Goal: Task Accomplishment & Management: Use online tool/utility

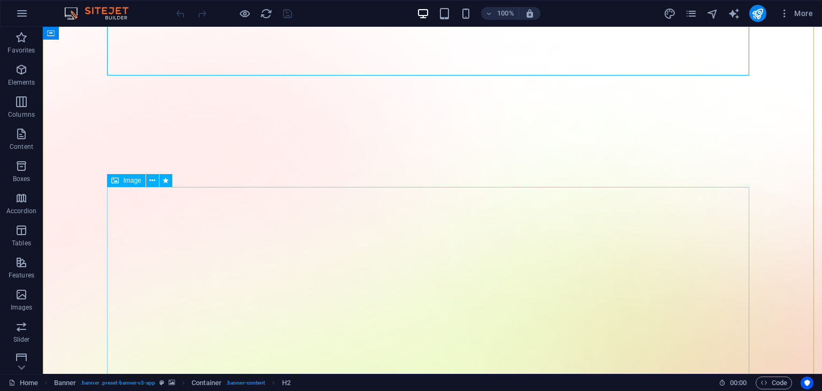
scroll to position [126, 0]
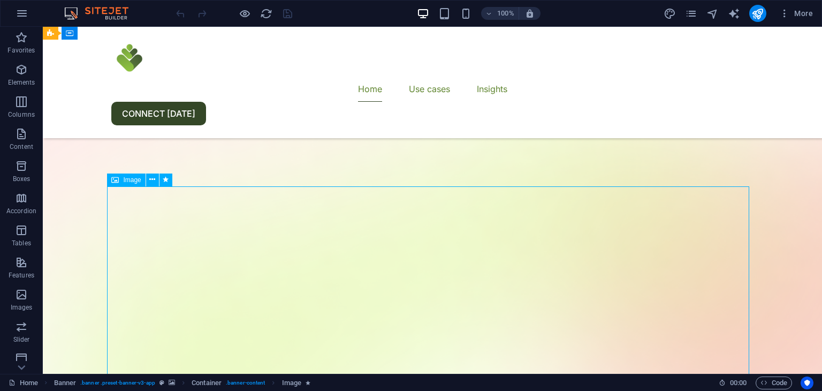
select select "%"
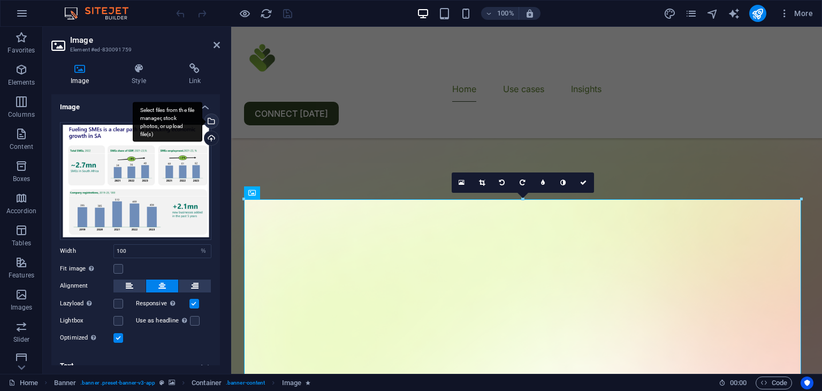
click at [211, 123] on div "Select files from the file manager, stock photos, or upload file(s)" at bounding box center [210, 122] width 16 height 16
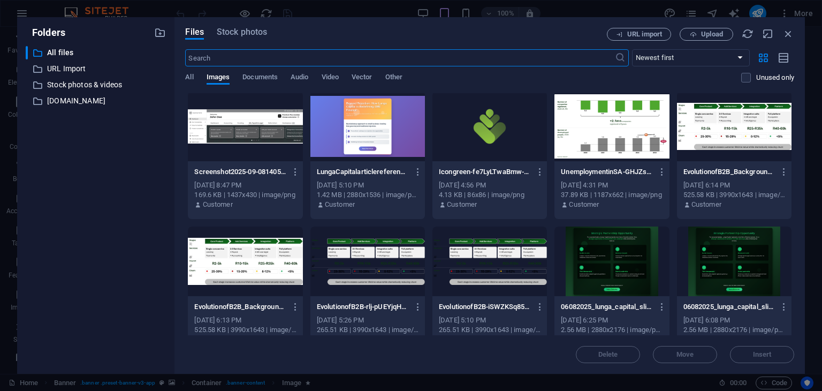
scroll to position [0, 0]
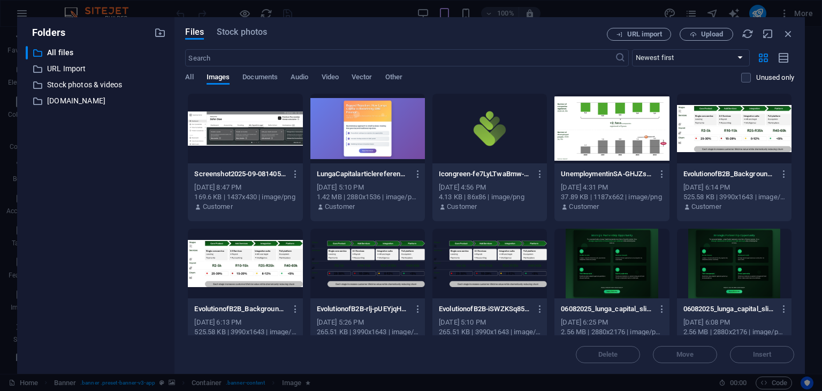
click at [611, 144] on div at bounding box center [611, 129] width 114 height 70
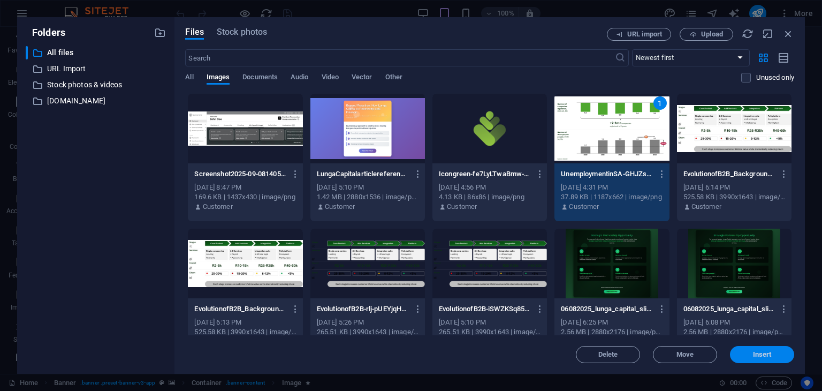
click at [761, 354] on span "Insert" at bounding box center [762, 354] width 19 height 6
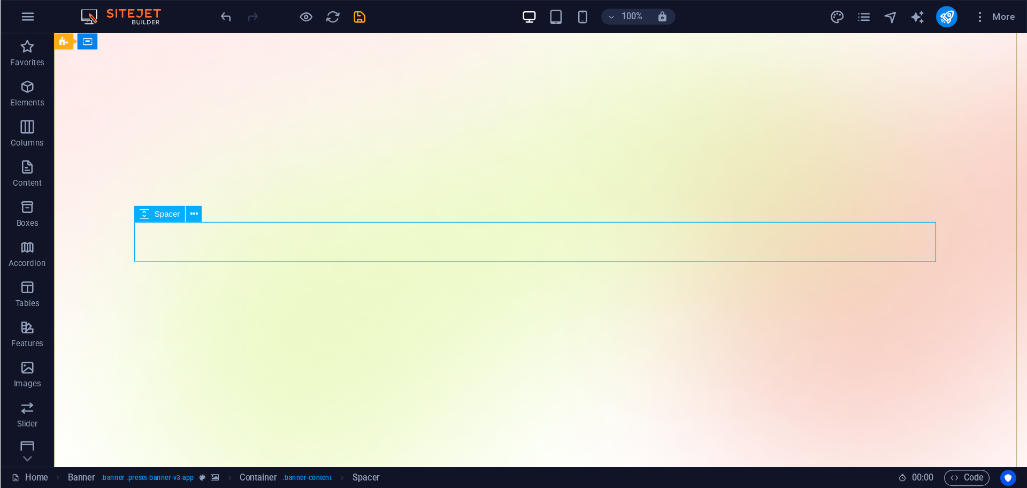
scroll to position [53, 0]
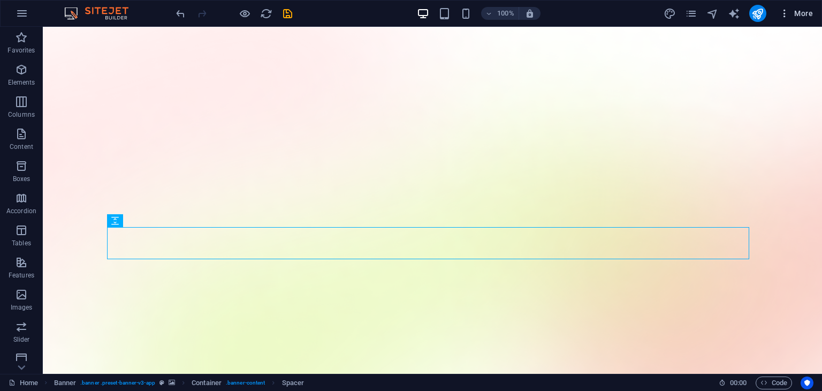
click at [783, 13] on icon "button" at bounding box center [784, 13] width 11 height 11
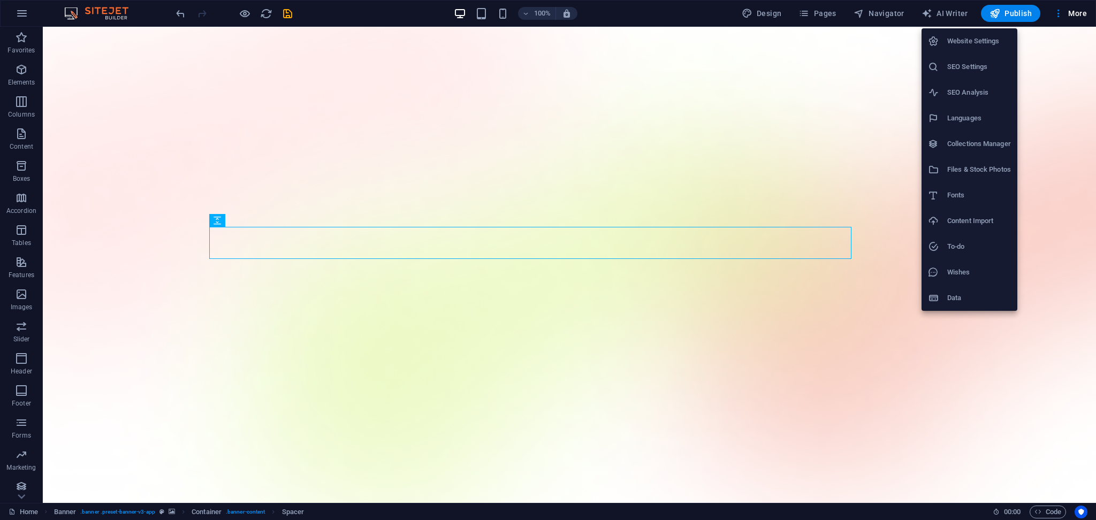
scroll to position [53, 0]
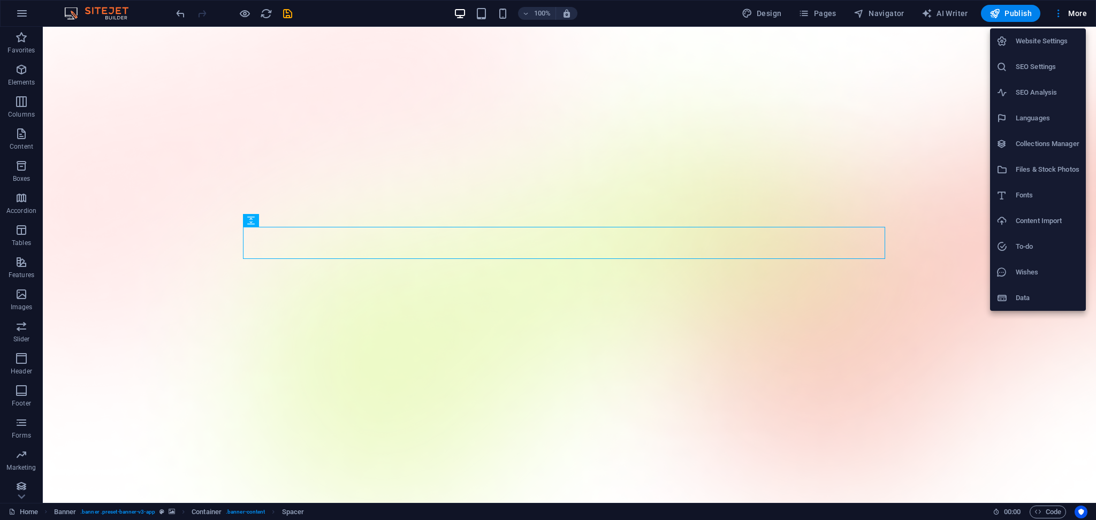
drag, startPoint x: 800, startPoint y: 0, endPoint x: 756, endPoint y: 201, distance: 205.8
click at [756, 201] on div at bounding box center [548, 260] width 1096 height 520
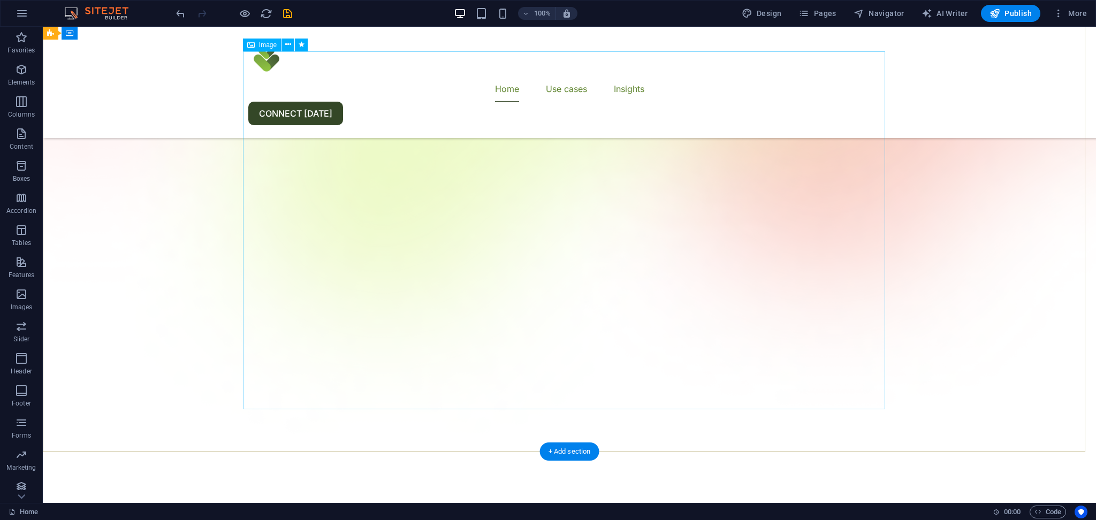
scroll to position [226, 0]
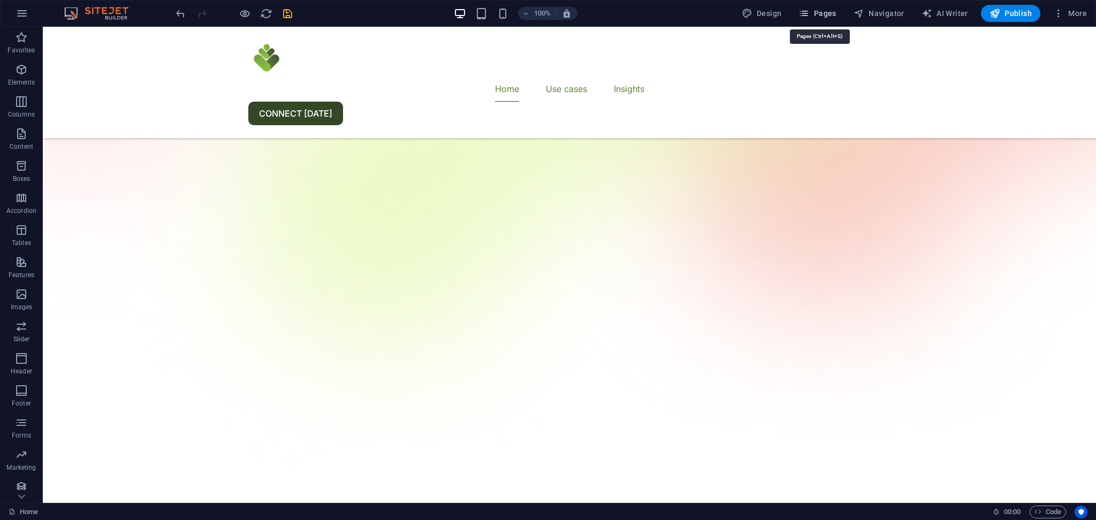
click at [814, 13] on span "Pages" at bounding box center [816, 13] width 37 height 11
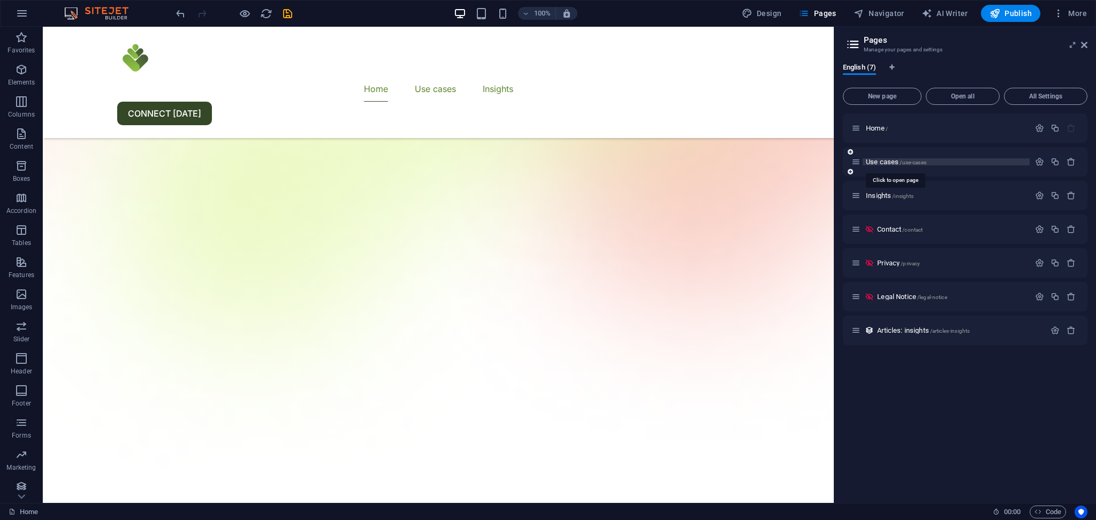
click at [821, 165] on span "Use cases /use-cases" at bounding box center [896, 162] width 60 height 8
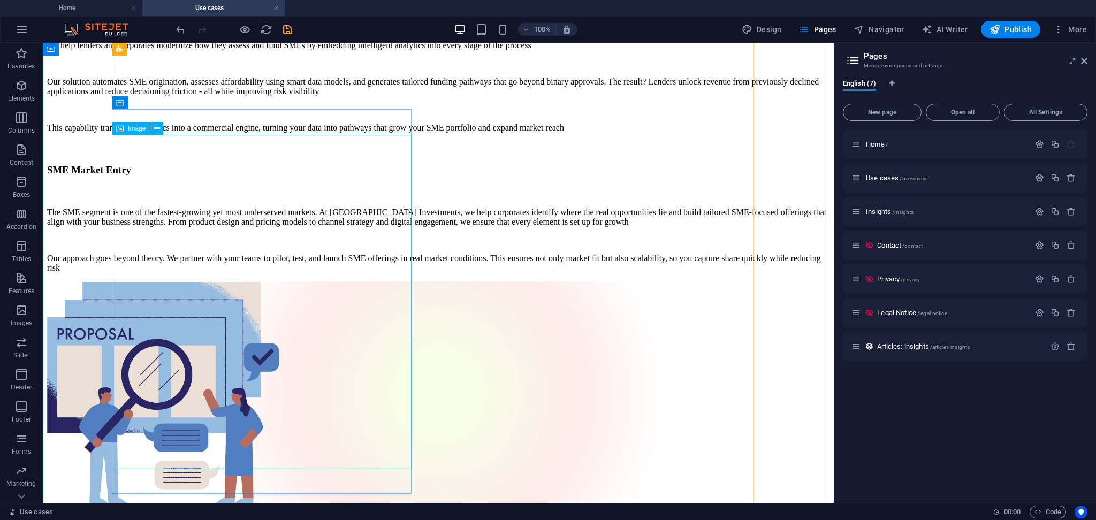
scroll to position [1026, 0]
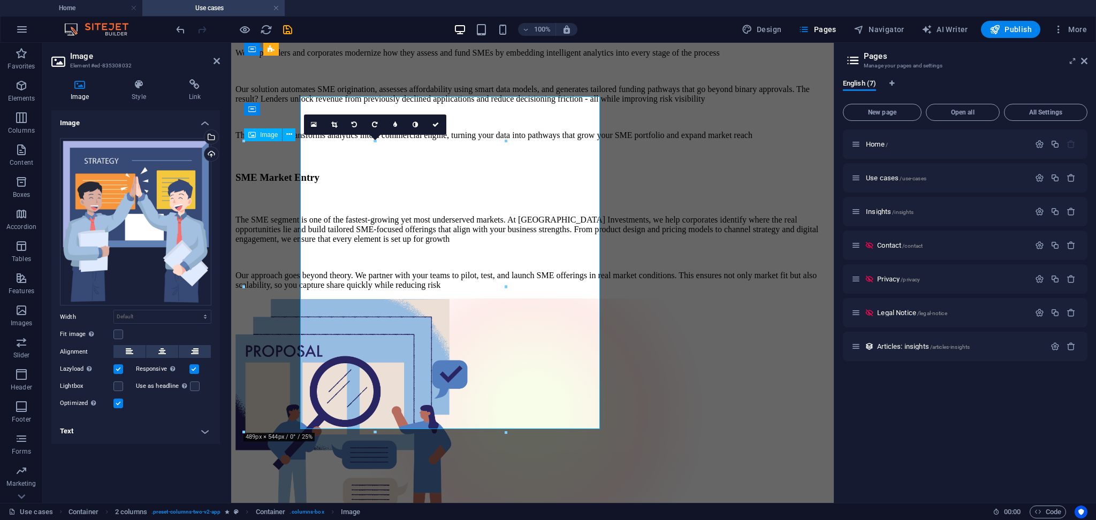
scroll to position [1065, 0]
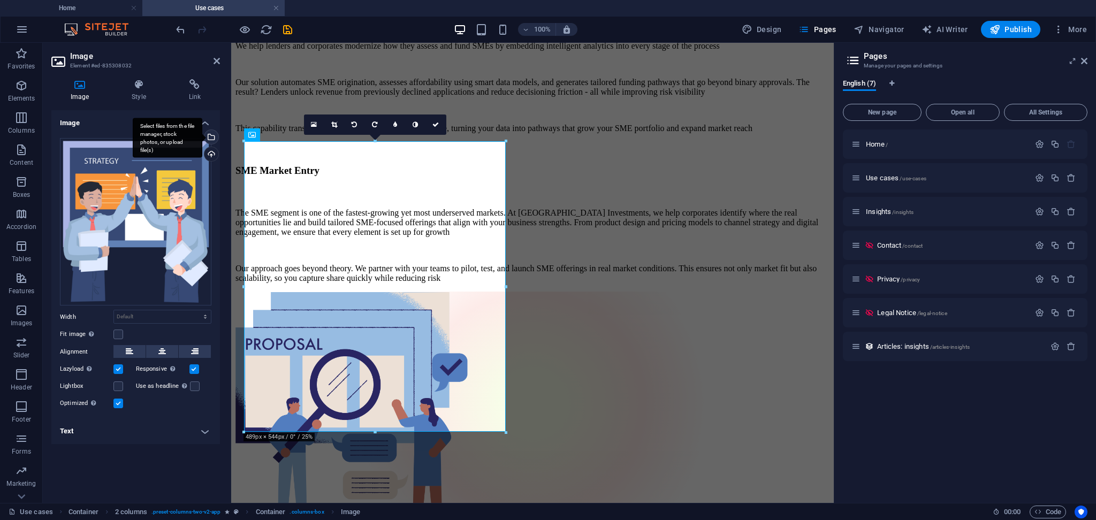
click at [202, 136] on div "Select files from the file manager, stock photos, or upload file(s)" at bounding box center [168, 138] width 70 height 40
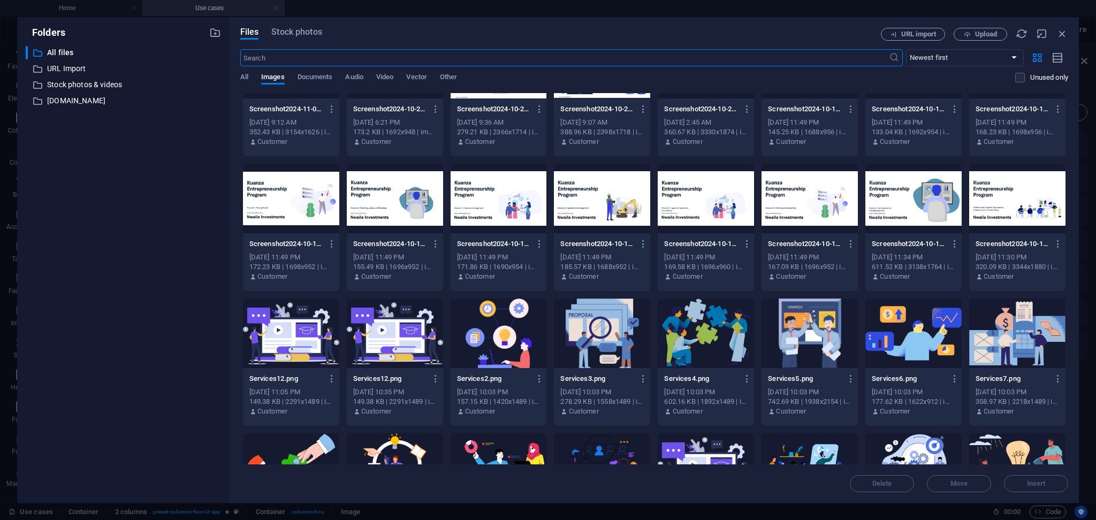
scroll to position [910, 0]
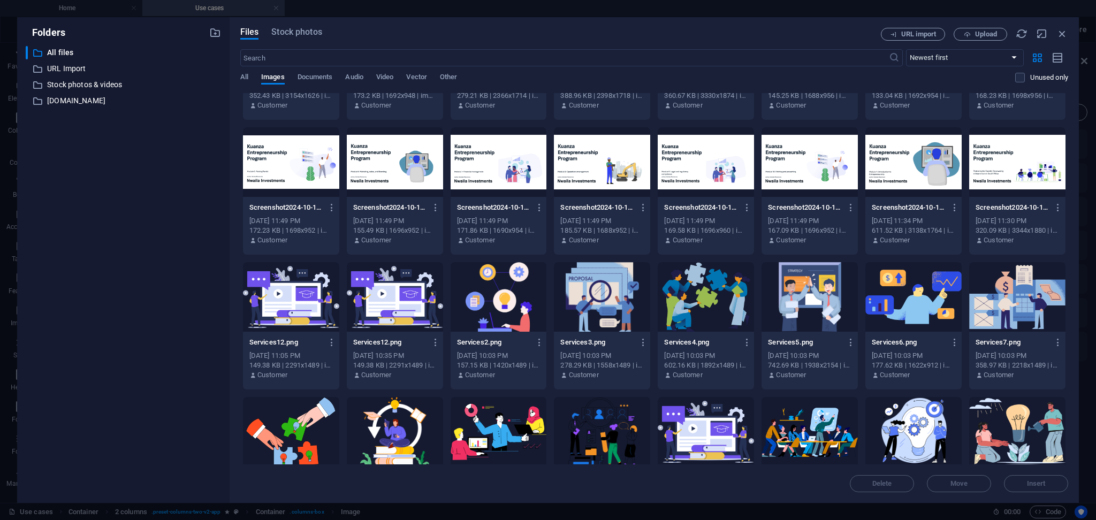
click at [821, 302] on div at bounding box center [913, 297] width 96 height 70
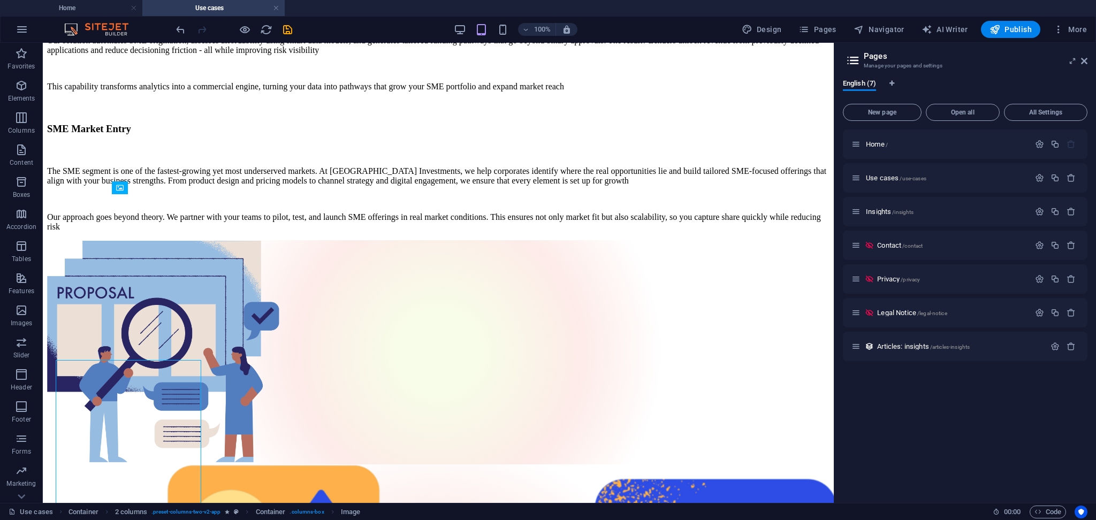
scroll to position [966, 0]
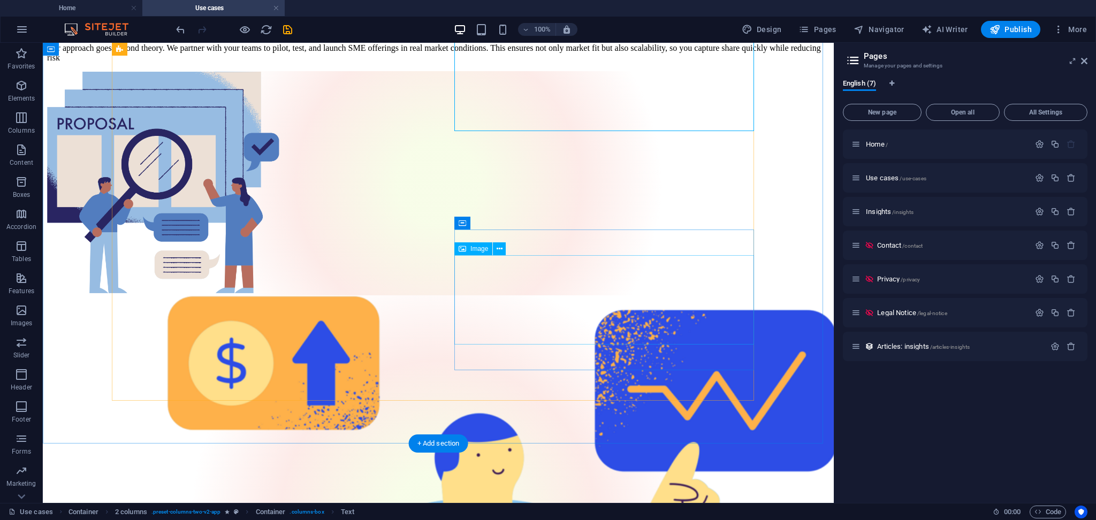
scroll to position [1241, 0]
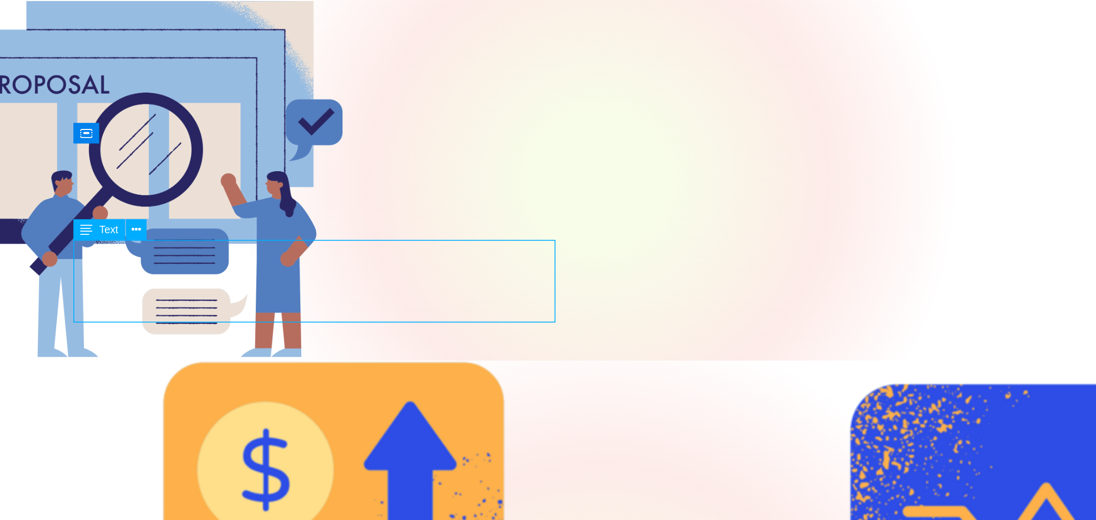
scroll to position [1303, 0]
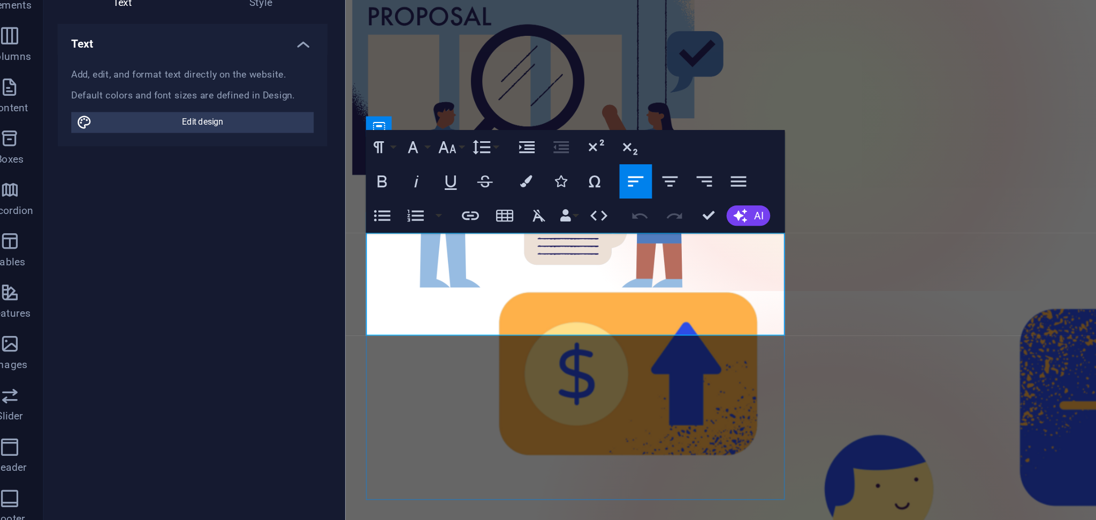
drag, startPoint x: 437, startPoint y: 132, endPoint x: 613, endPoint y: 133, distance: 176.0
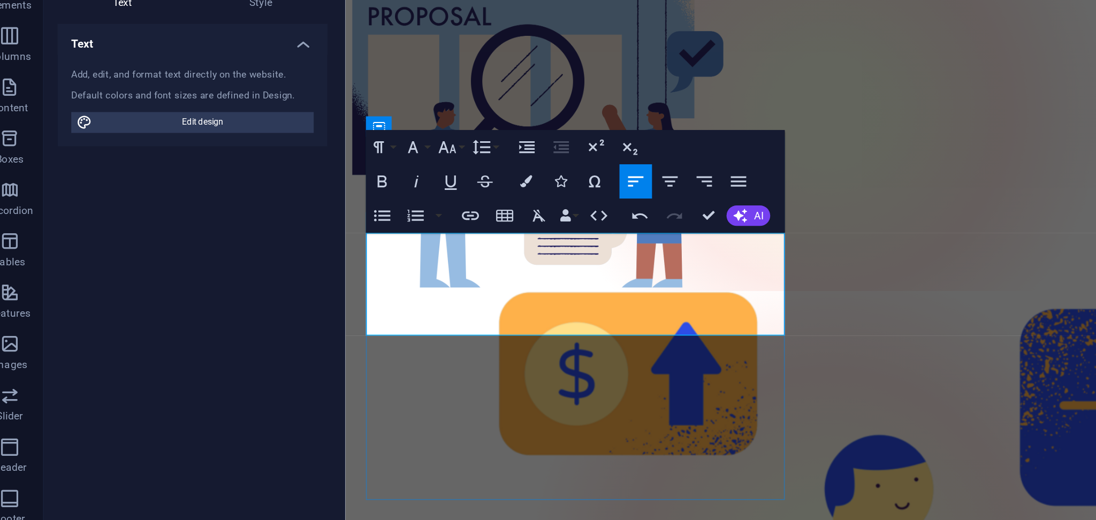
drag, startPoint x: 533, startPoint y: 133, endPoint x: 466, endPoint y: 133, distance: 66.9
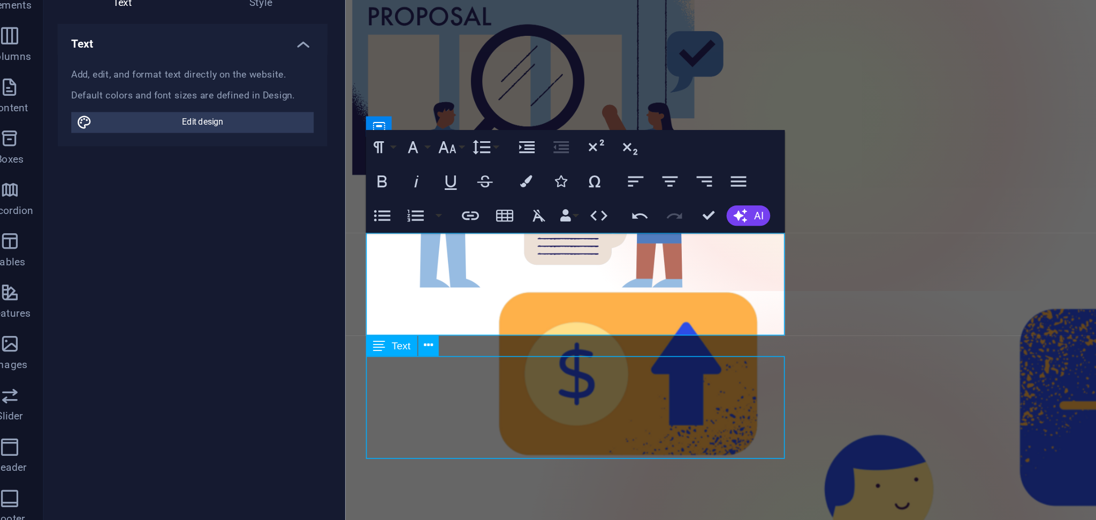
scroll to position [1241, 0]
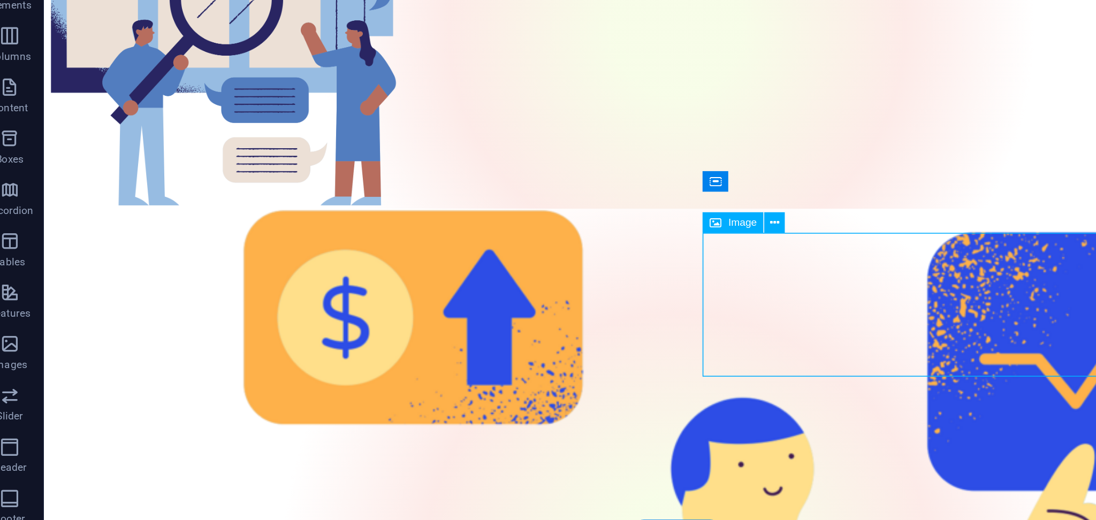
select select "px"
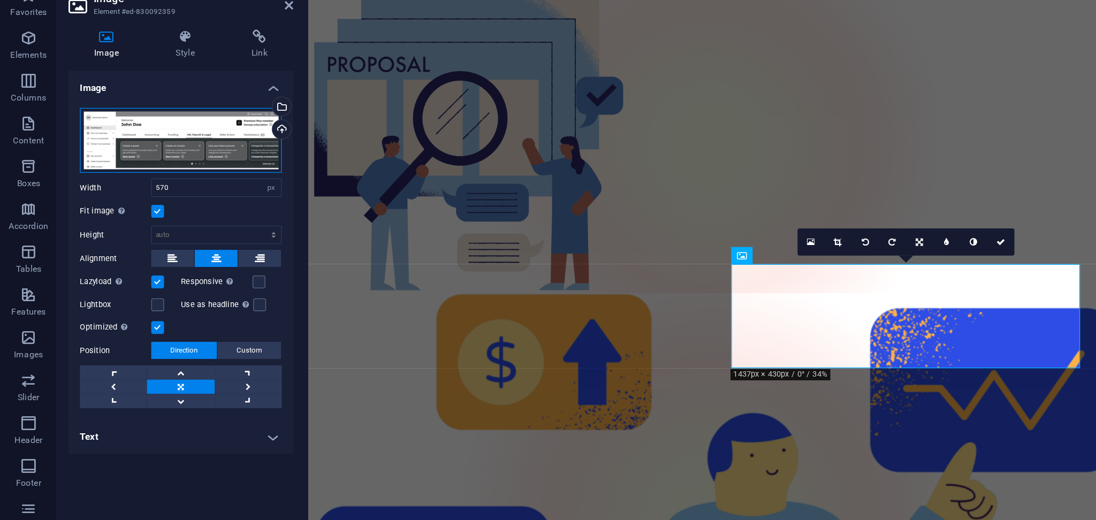
click at [176, 157] on div "Drag files here, click to choose files or select files from Files or our free s…" at bounding box center [135, 162] width 151 height 49
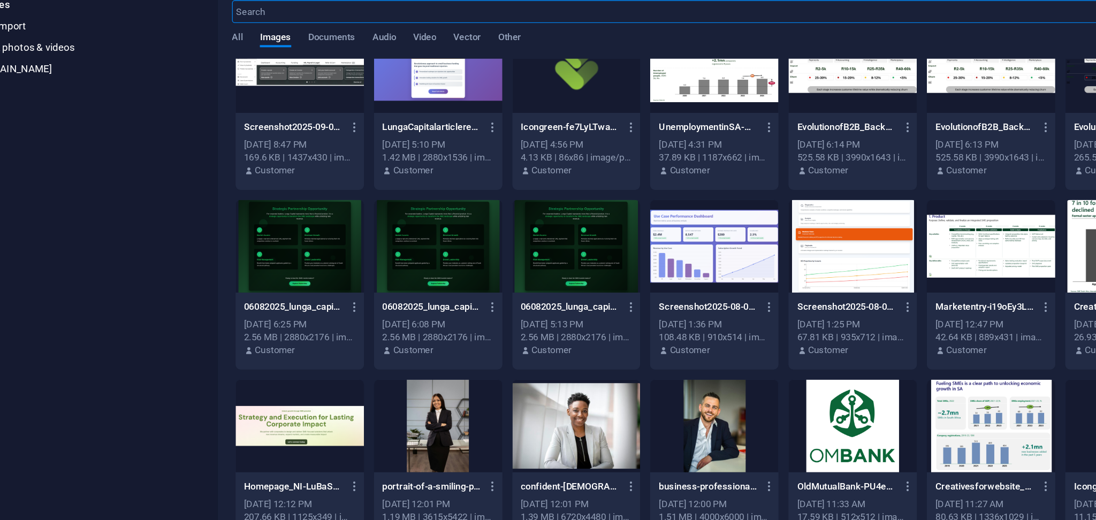
scroll to position [0, 0]
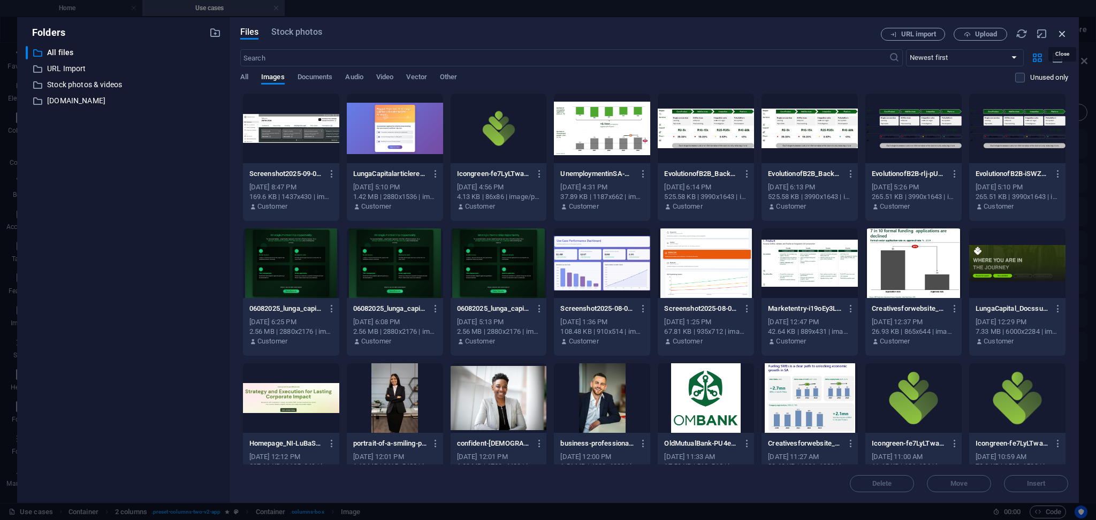
click at [821, 30] on icon "button" at bounding box center [1062, 34] width 12 height 12
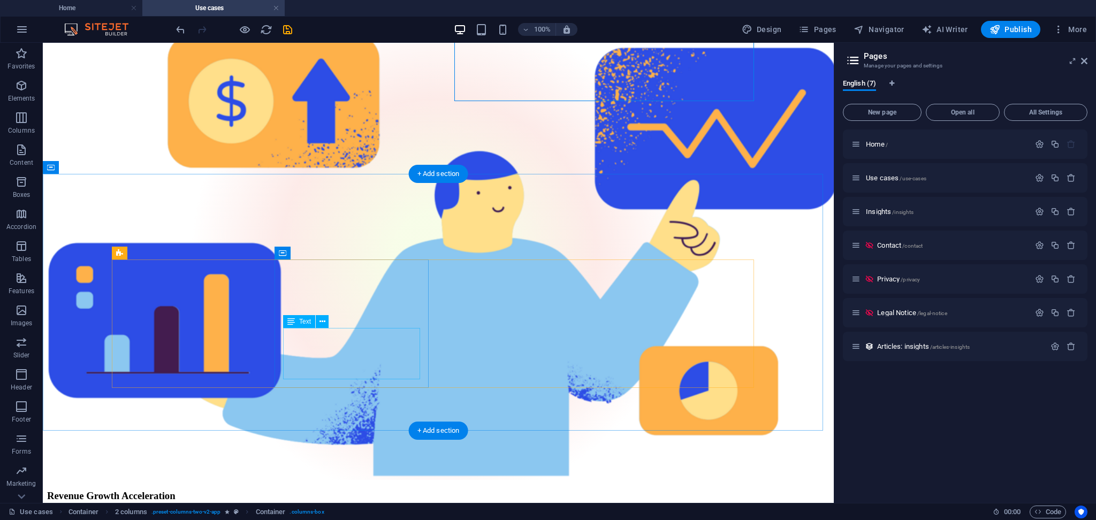
scroll to position [1497, 0]
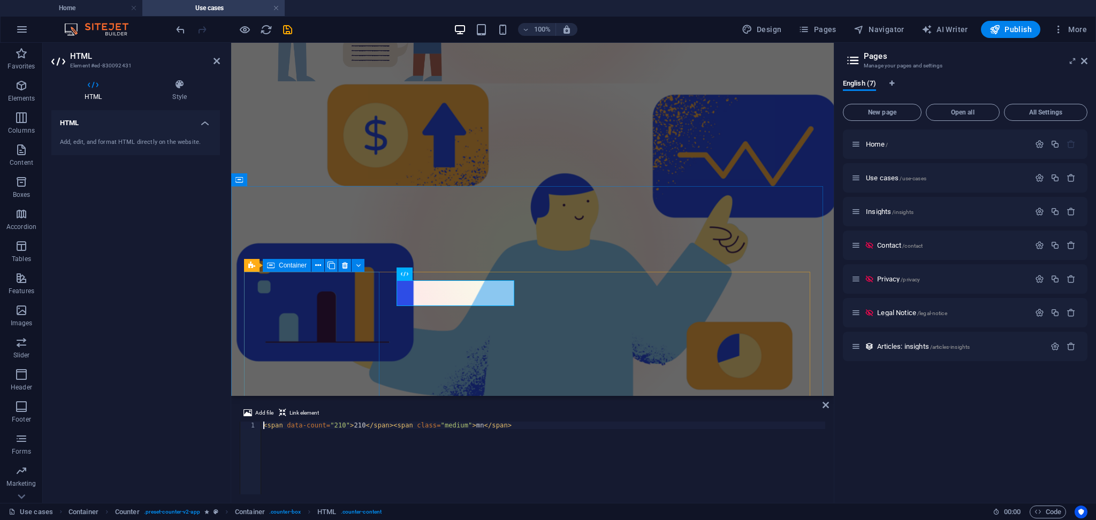
scroll to position [1568, 0]
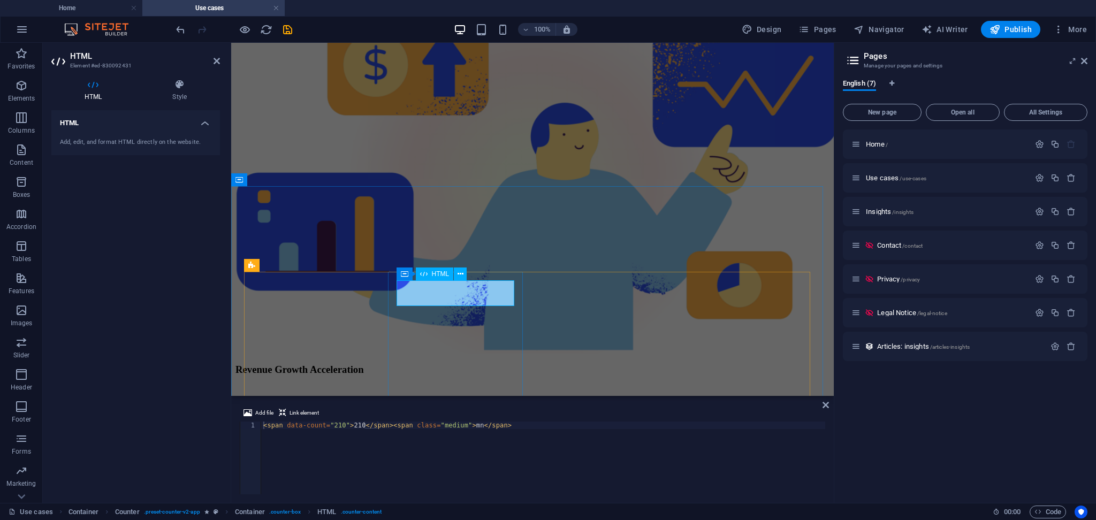
click at [340, 390] on div "< span data-count = "210" > 210 </ span > < span class = "medium" > mn </ span >" at bounding box center [543, 466] width 564 height 88
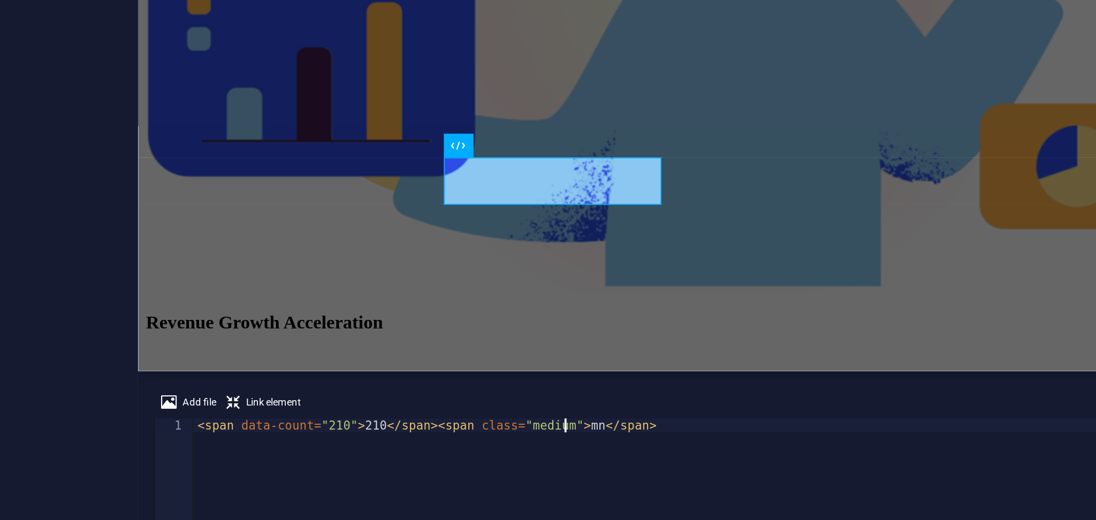
click at [463, 390] on div "< span data-count = "210" > 210 </ span > < span class = "medium" > mn </ span >" at bounding box center [543, 466] width 564 height 88
click at [330, 390] on div "< span data-count = "2" > 210 </ span > < span class = "medium" > bn </ span >" at bounding box center [543, 466] width 564 height 88
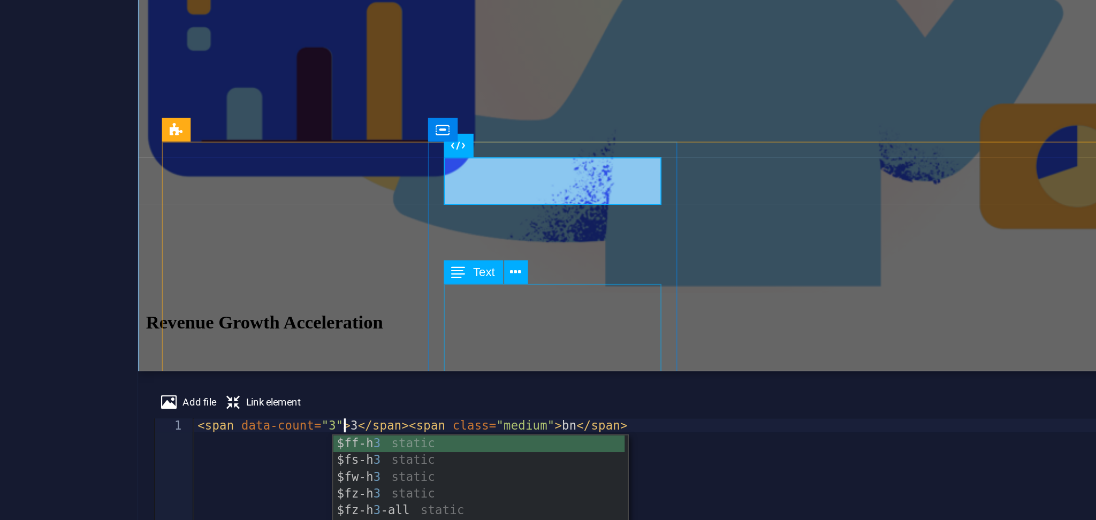
type textarea "<span data-count="3">3</span><span class="medium">bn</span>"
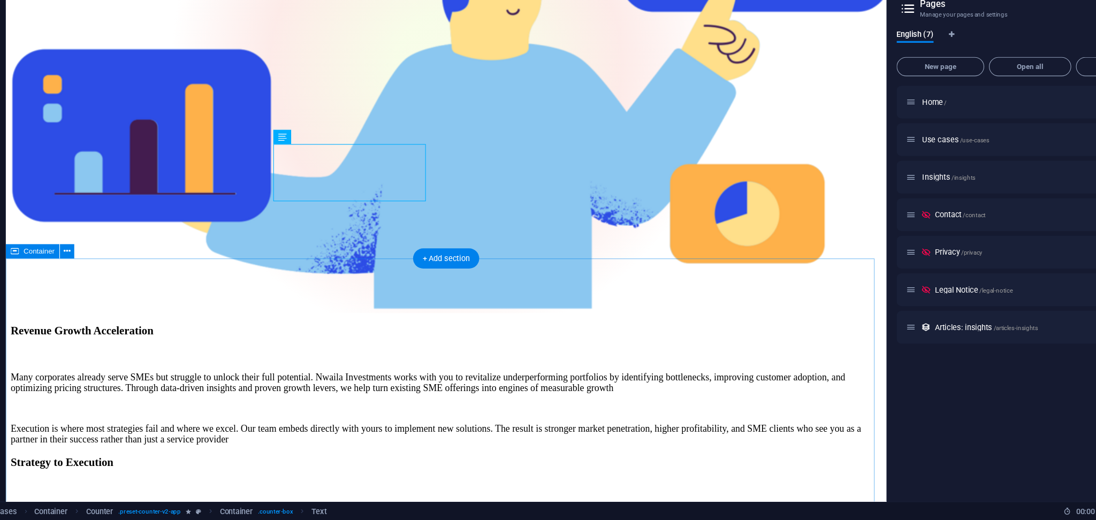
scroll to position [1860, 0]
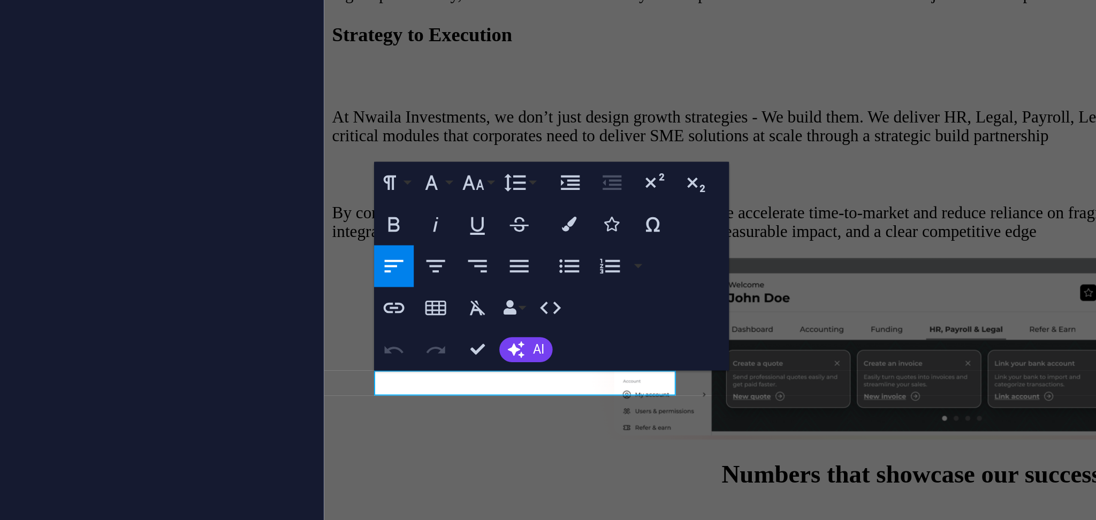
scroll to position [1943, 0]
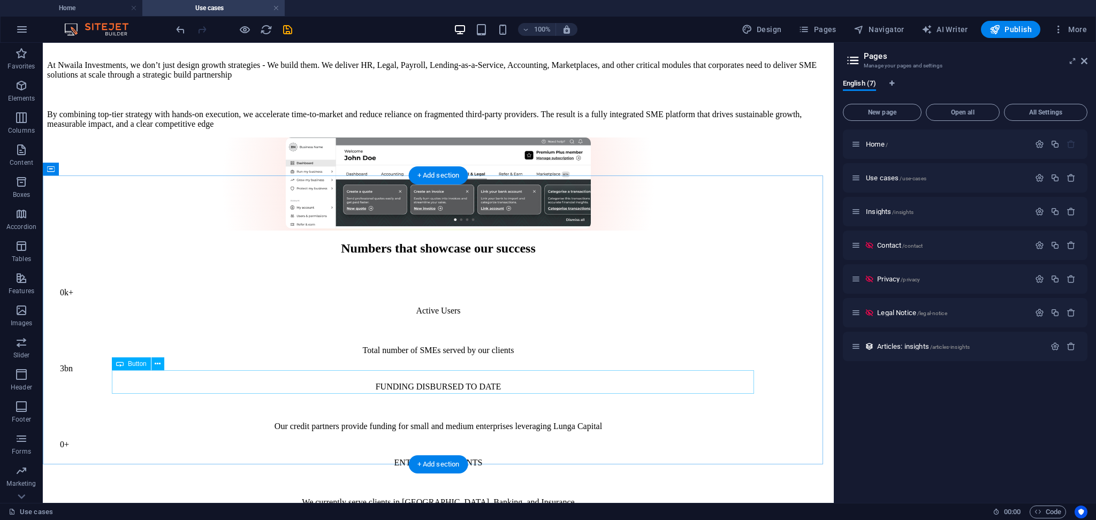
scroll to position [2084, 0]
